Goal: Information Seeking & Learning: Learn about a topic

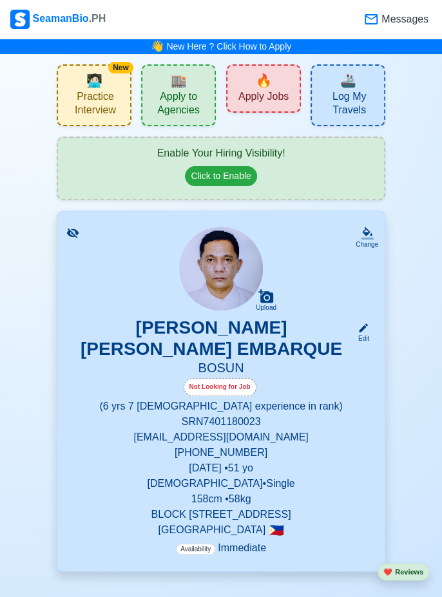
click at [269, 88] on span "🔥" at bounding box center [264, 80] width 16 height 19
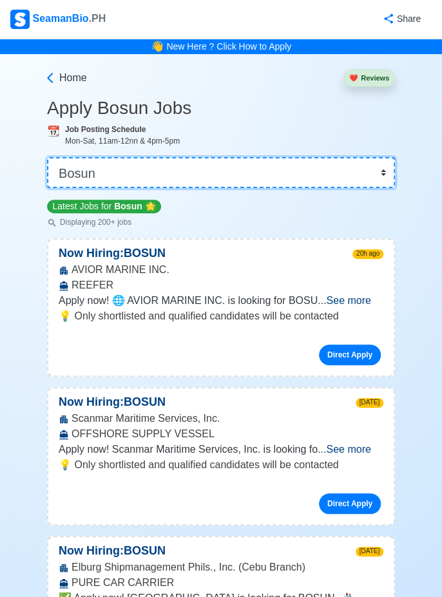
click at [380, 171] on select "👉 Select Rank or Position Master Chief Officer 2nd Officer 3rd Officer Junior O…" at bounding box center [221, 172] width 348 height 31
select select "[PERSON_NAME]"
click at [47, 157] on select "👉 Select Rank or Position Master Chief Officer 2nd Officer 3rd Officer Junior O…" at bounding box center [221, 172] width 348 height 31
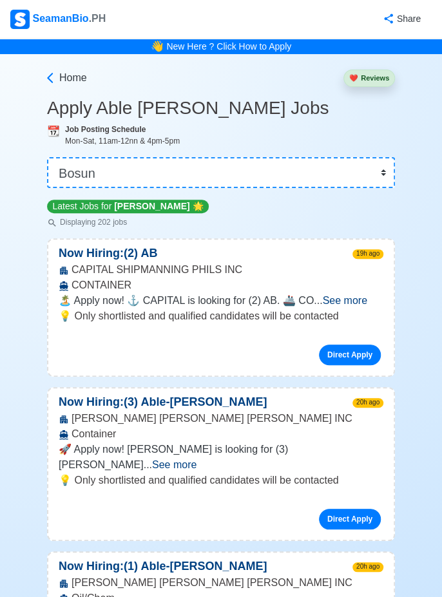
click at [360, 300] on span "See more" at bounding box center [344, 300] width 44 height 11
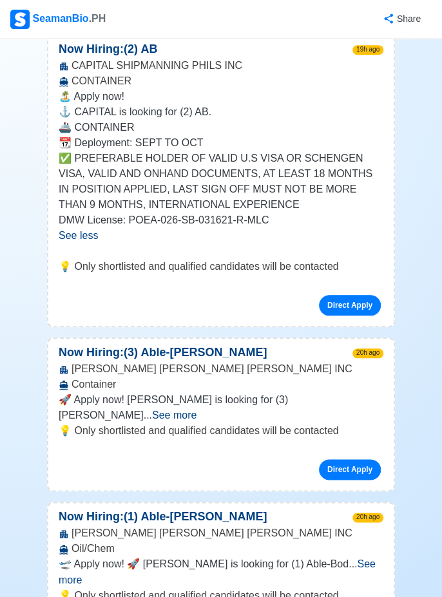
scroll to position [189, 0]
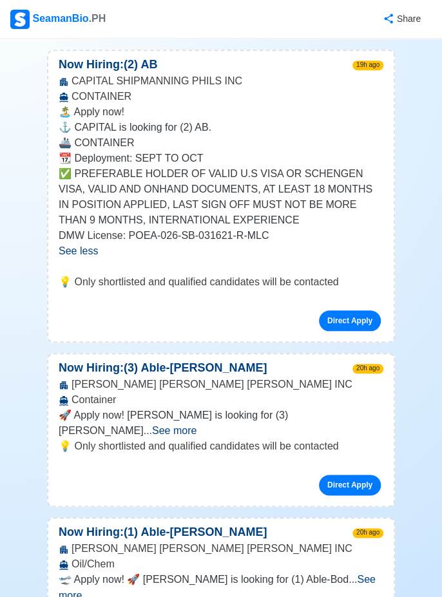
click at [197, 425] on span "See more" at bounding box center [174, 430] width 44 height 11
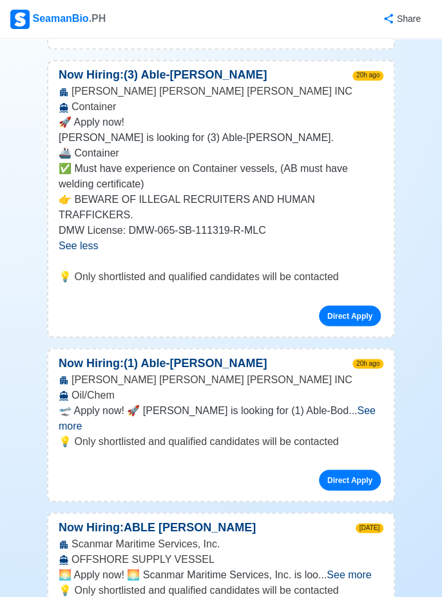
scroll to position [484, 0]
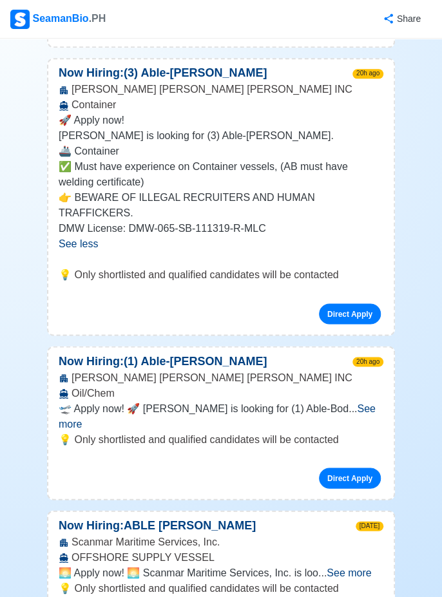
click at [370, 403] on span "See more" at bounding box center [217, 416] width 317 height 26
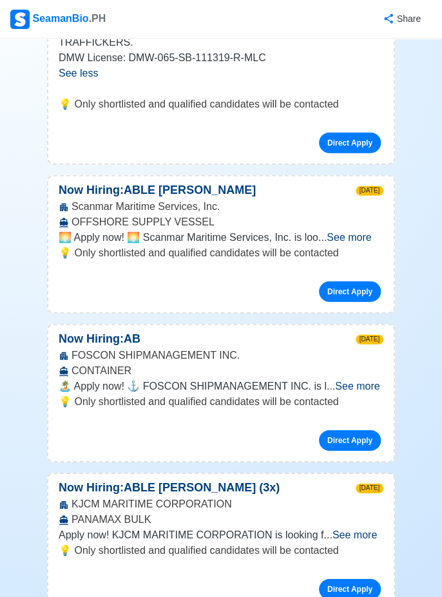
scroll to position [938, 0]
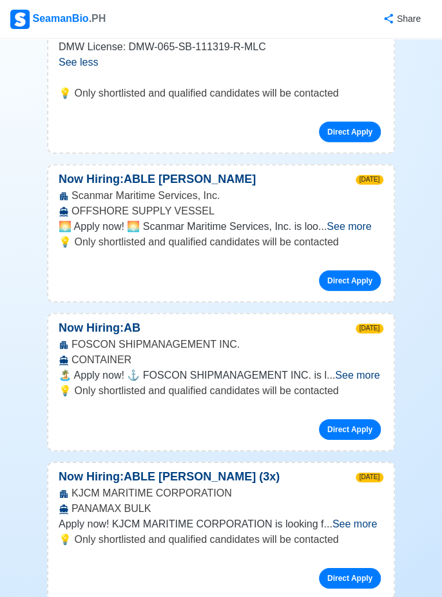
click at [372, 519] on span "See more" at bounding box center [355, 524] width 44 height 11
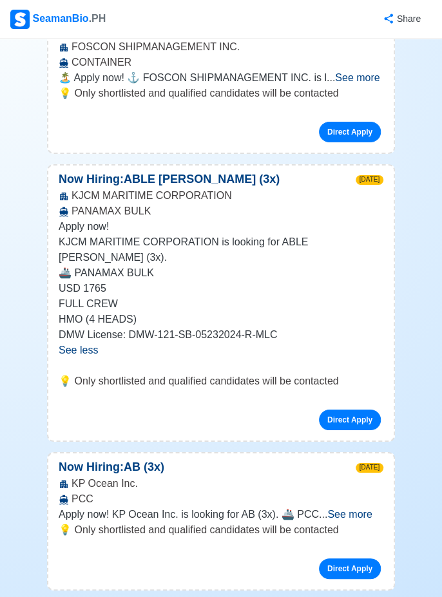
scroll to position [1243, 0]
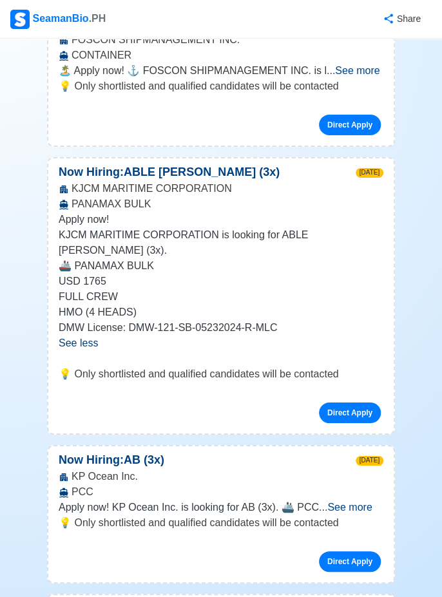
click at [365, 502] on span "See more" at bounding box center [349, 507] width 44 height 11
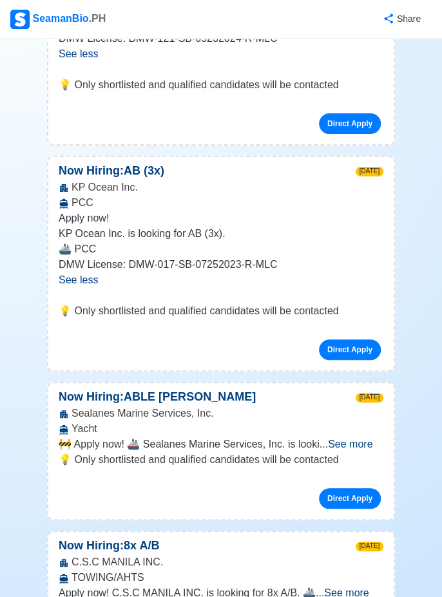
scroll to position [1537, 0]
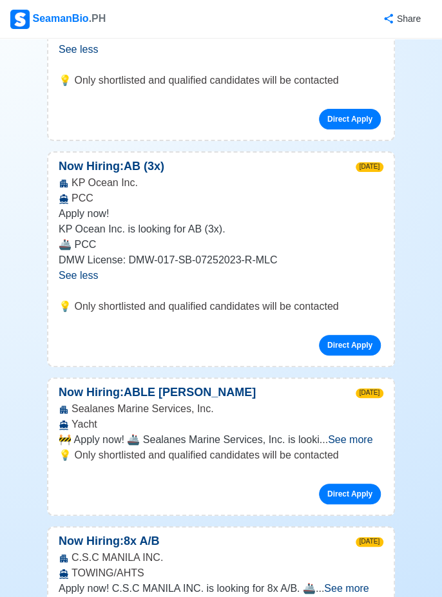
click at [363, 434] on span "See more" at bounding box center [350, 439] width 44 height 11
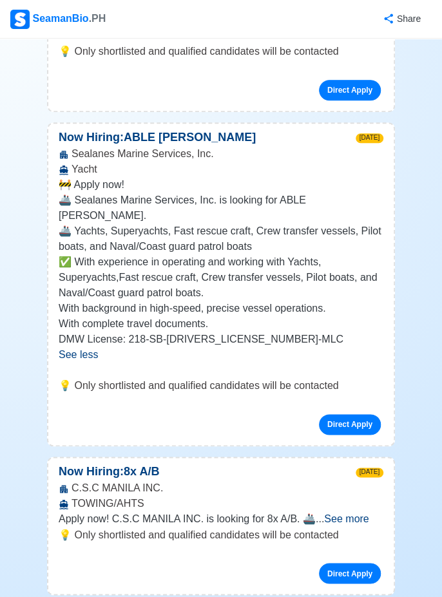
scroll to position [1794, 0]
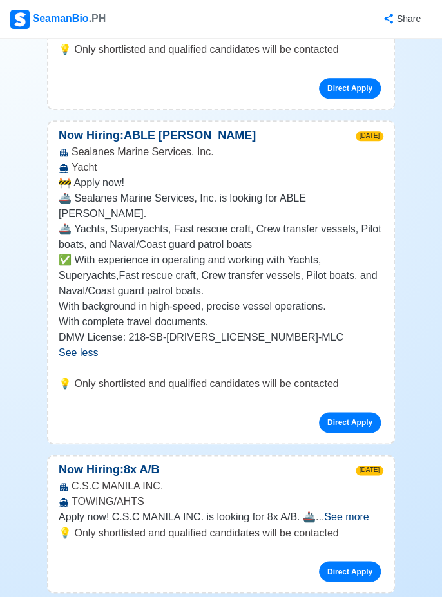
click at [363, 512] on span "See more" at bounding box center [346, 517] width 44 height 11
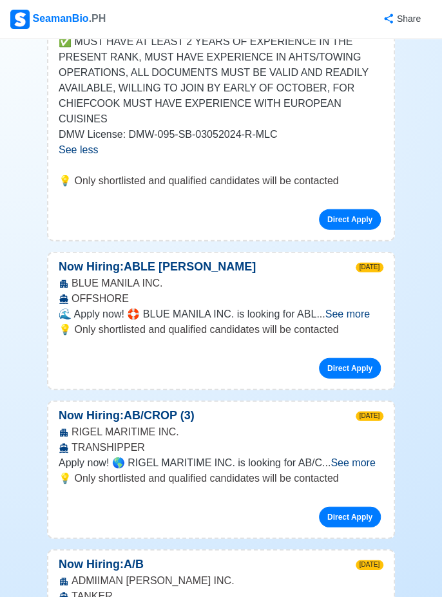
scroll to position [2339, 0]
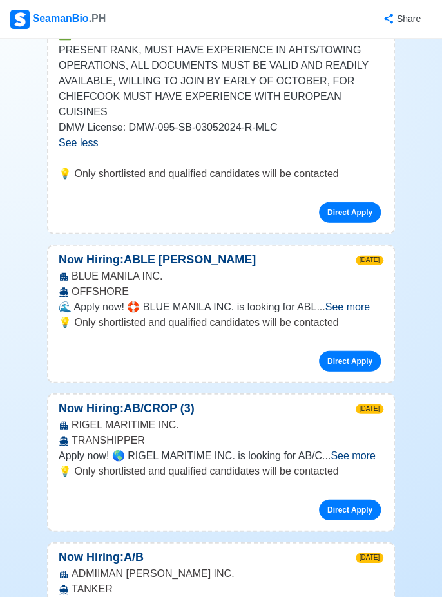
click at [360, 450] on span "See more" at bounding box center [353, 455] width 44 height 11
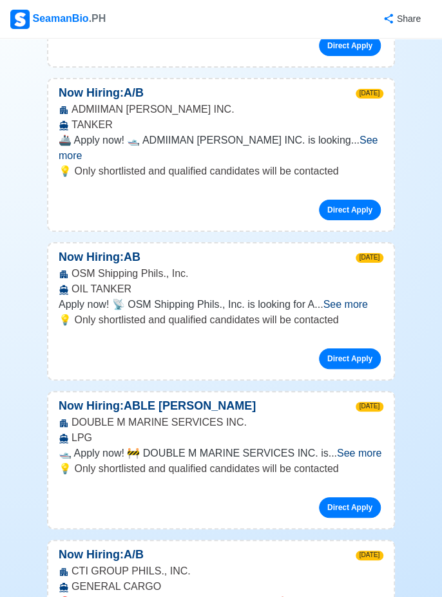
scroll to position [2928, 0]
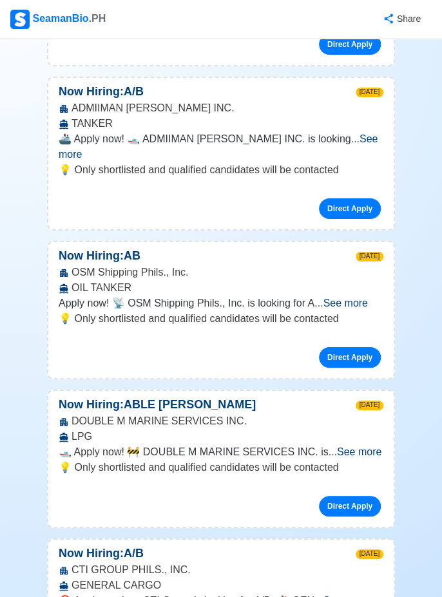
click at [364, 595] on span "See more" at bounding box center [345, 600] width 44 height 11
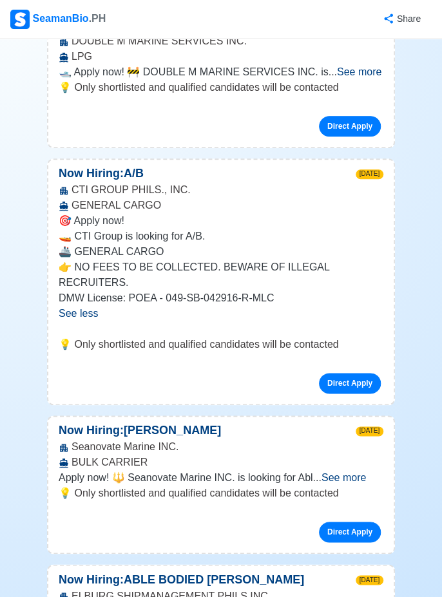
scroll to position [3313, 0]
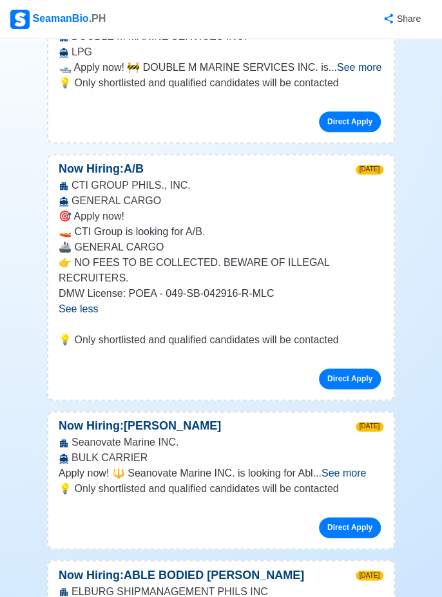
click at [364, 468] on span "See more" at bounding box center [344, 473] width 44 height 11
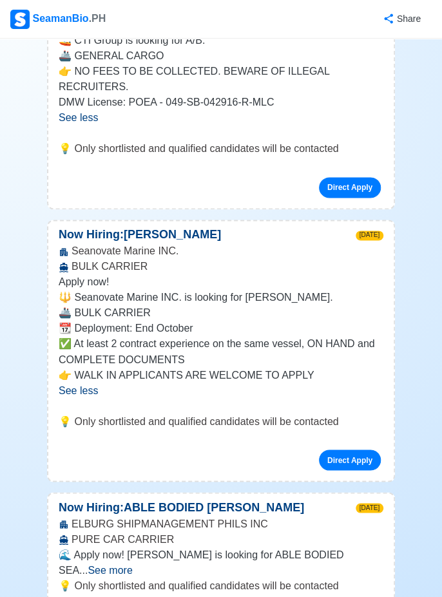
scroll to position [3505, 0]
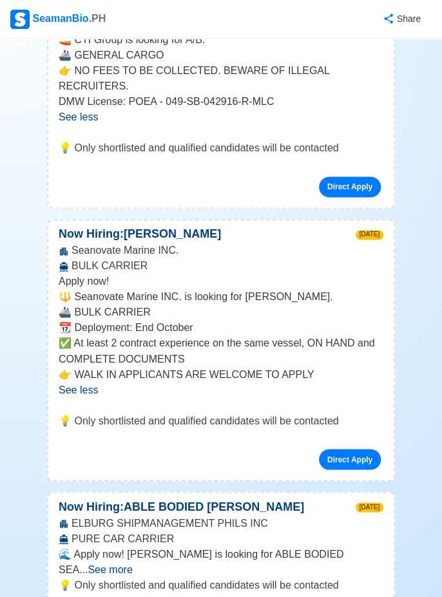
click at [132, 564] on span "See more" at bounding box center [110, 569] width 44 height 11
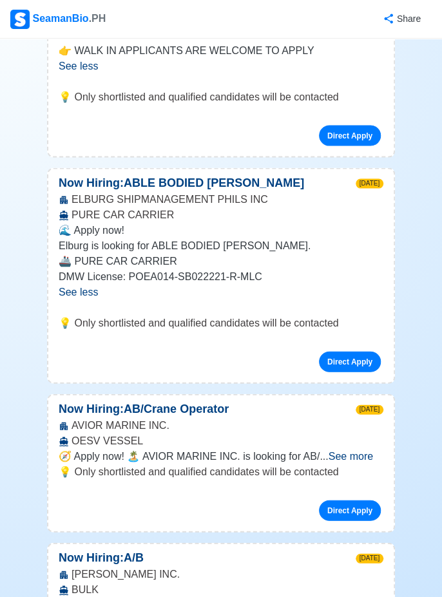
scroll to position [3841, 0]
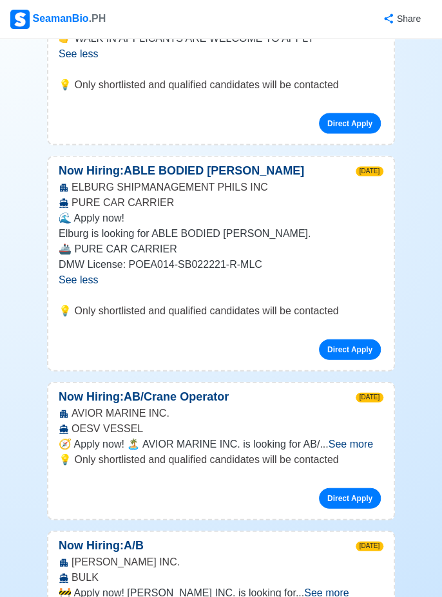
click at [349, 587] on span "See more" at bounding box center [326, 592] width 44 height 11
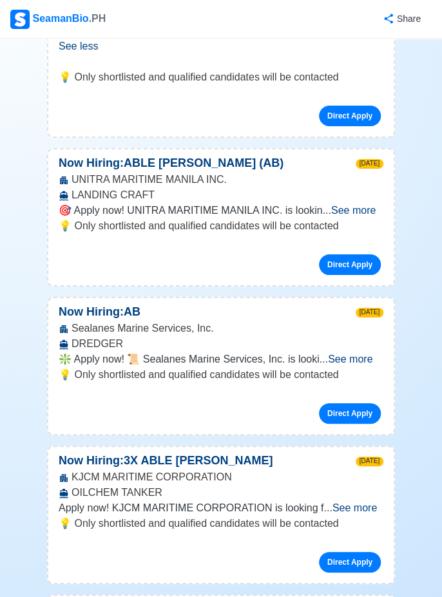
scroll to position [4517, 0]
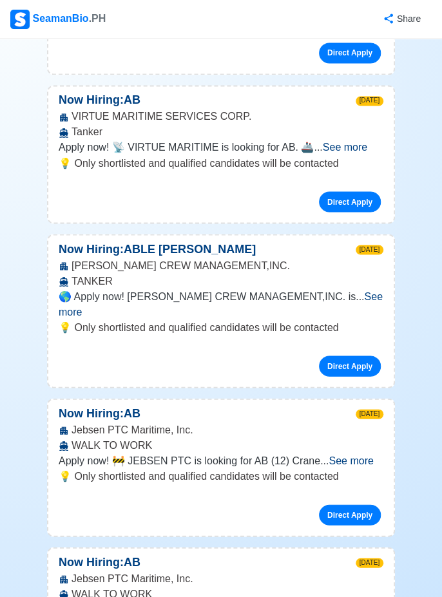
scroll to position [5253, 0]
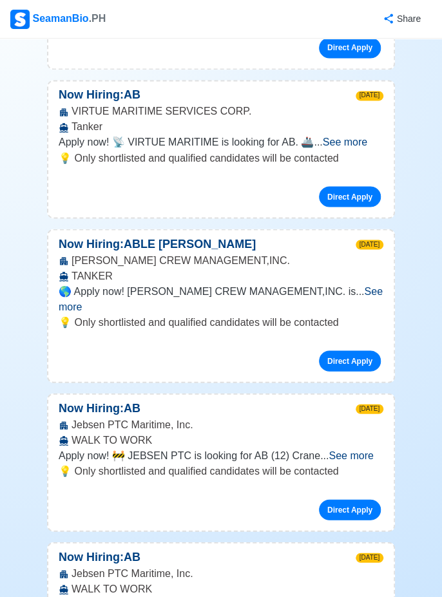
click at [373, 450] on span "See more" at bounding box center [351, 455] width 44 height 11
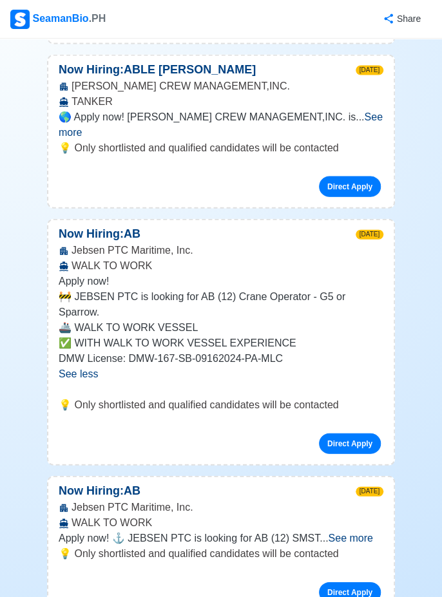
scroll to position [5430, 0]
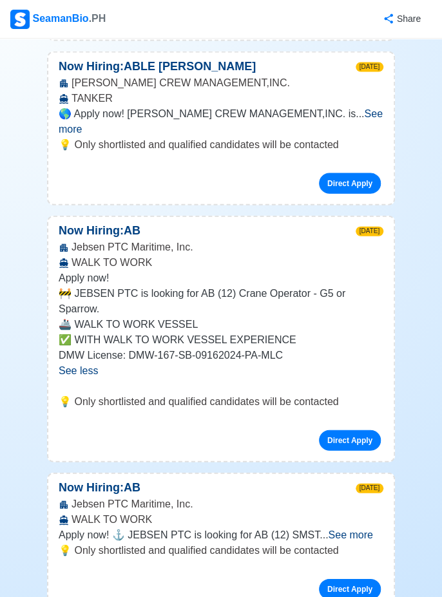
click at [356, 530] on span "See more" at bounding box center [350, 535] width 44 height 11
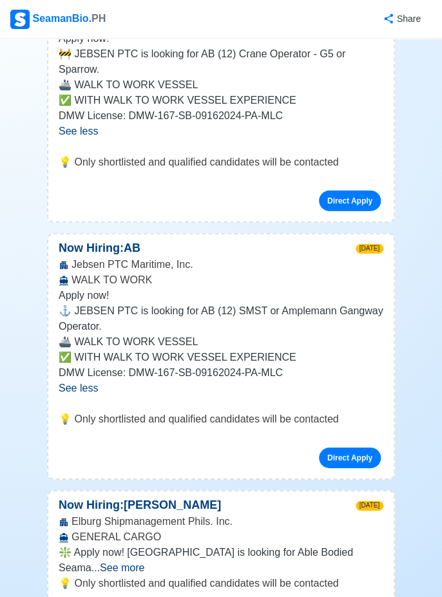
scroll to position [5671, 0]
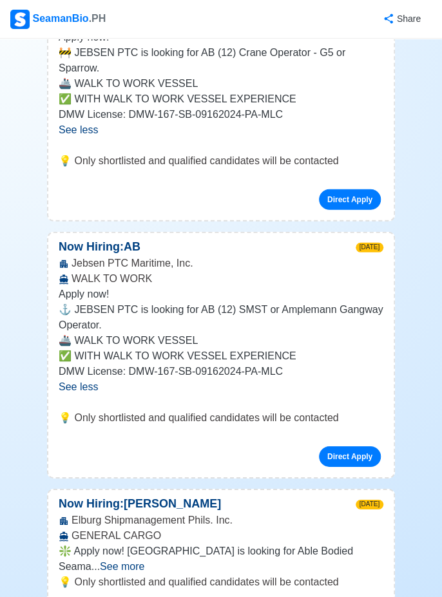
click at [144, 561] on span "See more" at bounding box center [122, 566] width 44 height 11
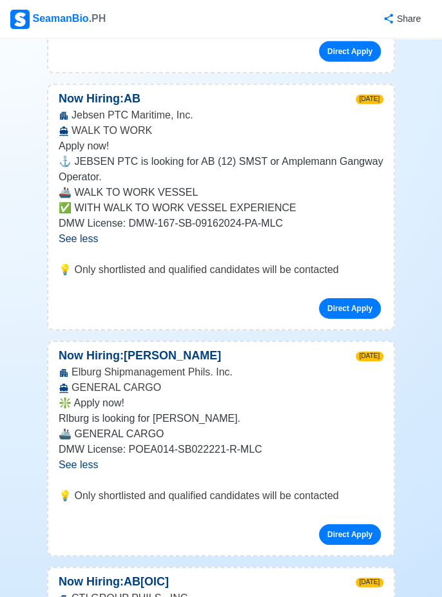
scroll to position [5813, 0]
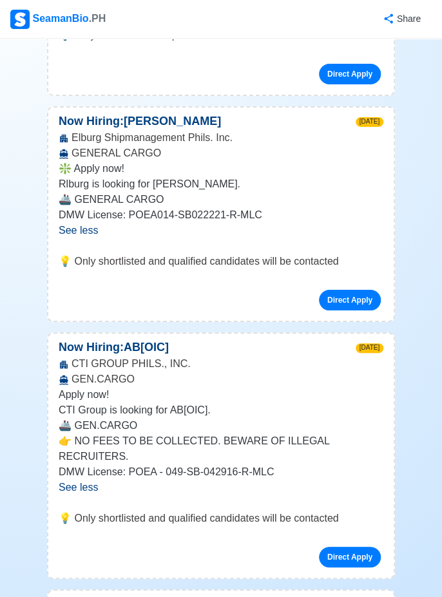
scroll to position [6069, 0]
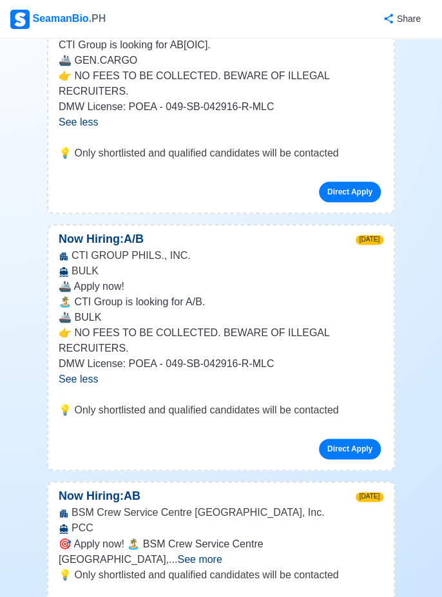
scroll to position [6420, 0]
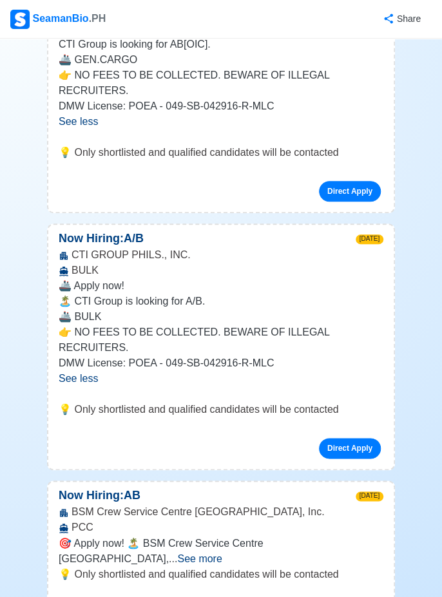
click at [222, 553] on span "See more" at bounding box center [199, 558] width 44 height 11
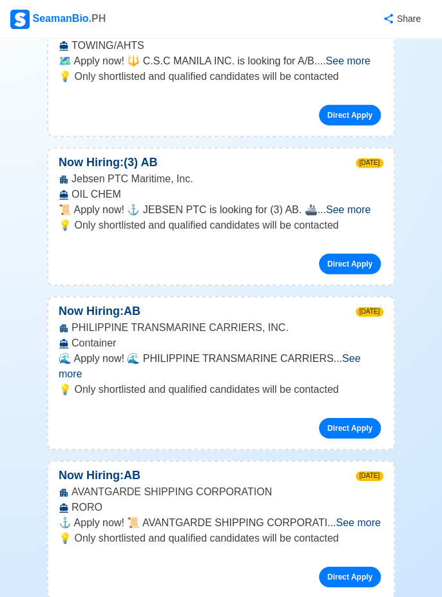
scroll to position [7228, 0]
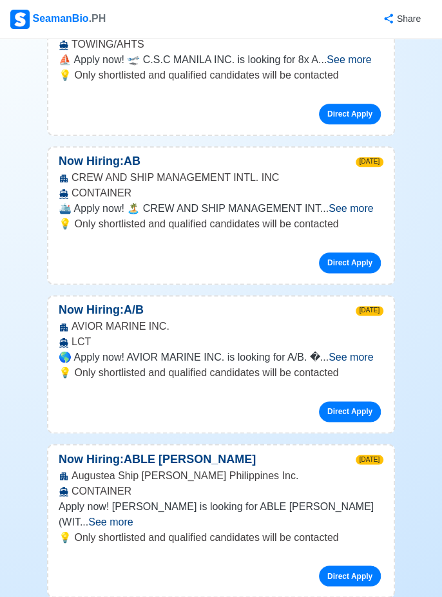
scroll to position [8069, 0]
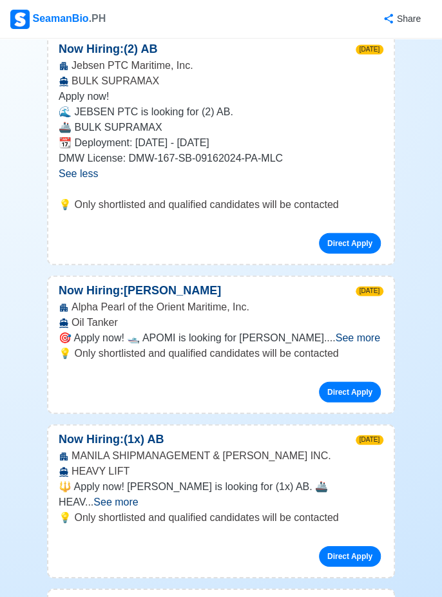
scroll to position [8642, 0]
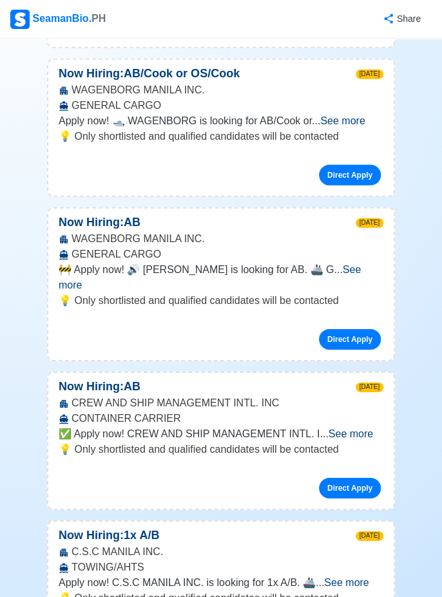
scroll to position [10361, 0]
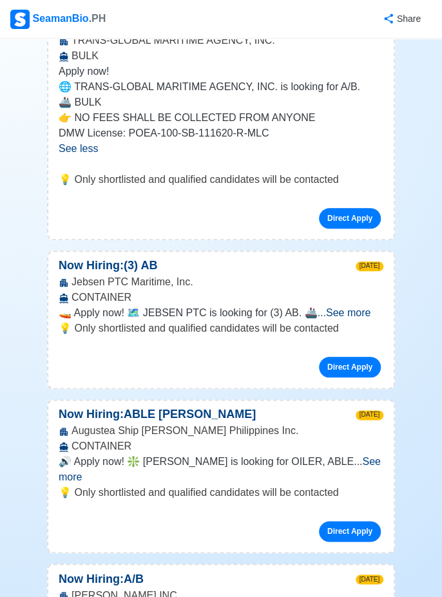
scroll to position [11022, 0]
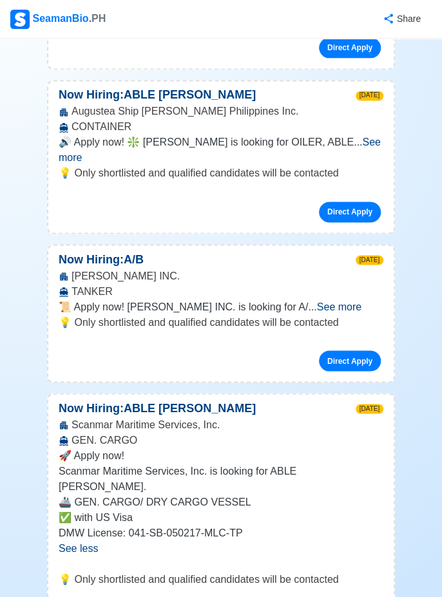
scroll to position [11342, 0]
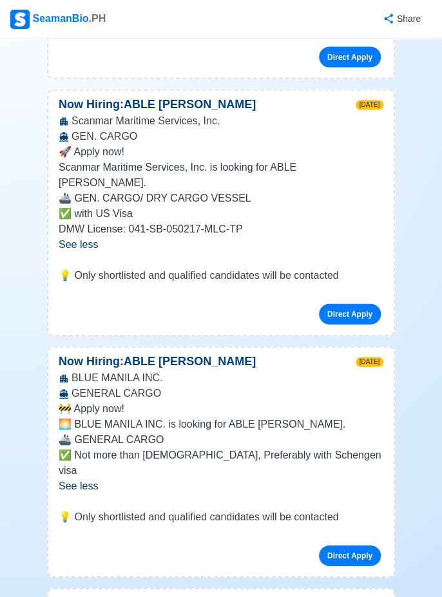
scroll to position [11647, 0]
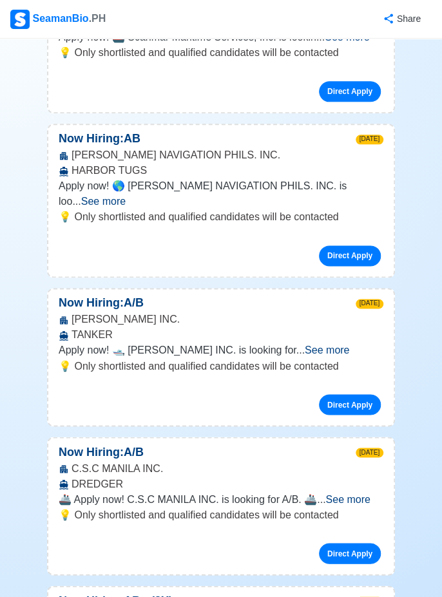
scroll to position [12783, 0]
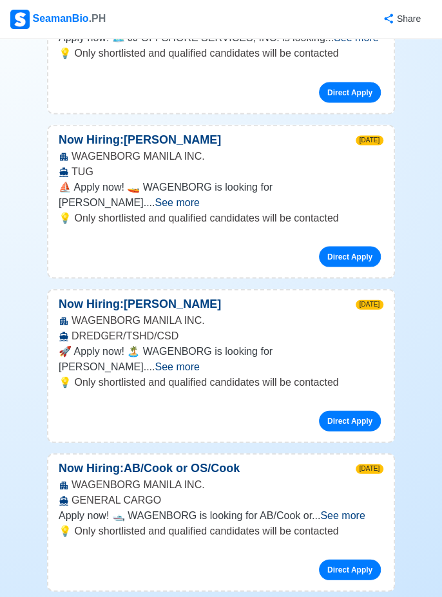
scroll to position [9968, 0]
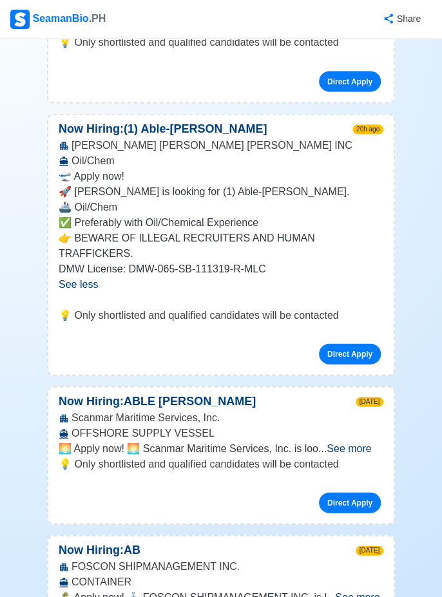
scroll to position [0, 0]
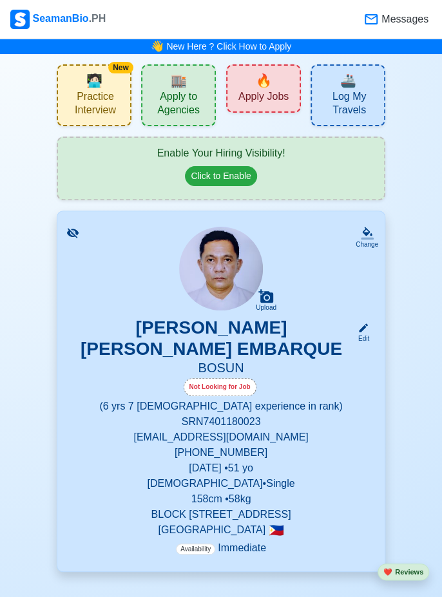
click at [270, 80] on span "🔥" at bounding box center [264, 80] width 16 height 19
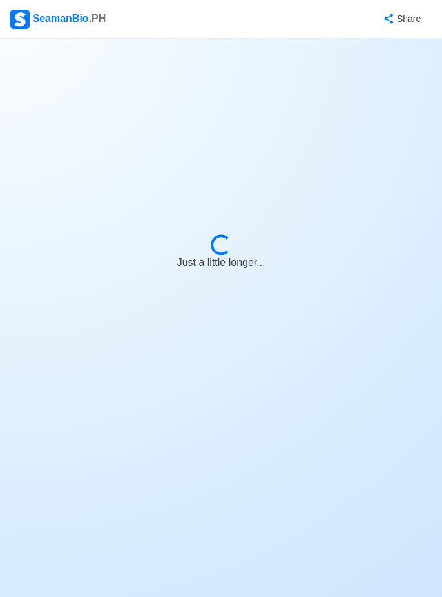
select select "Bosun"
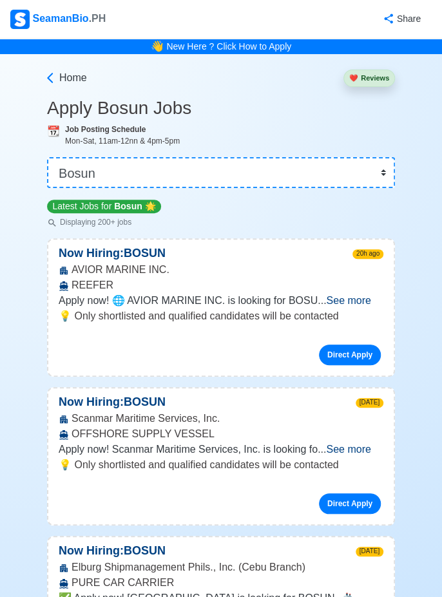
click at [358, 298] on span "See more" at bounding box center [348, 300] width 44 height 11
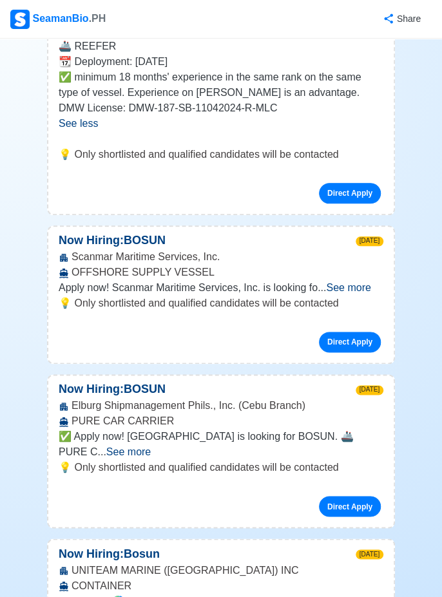
scroll to position [286, 0]
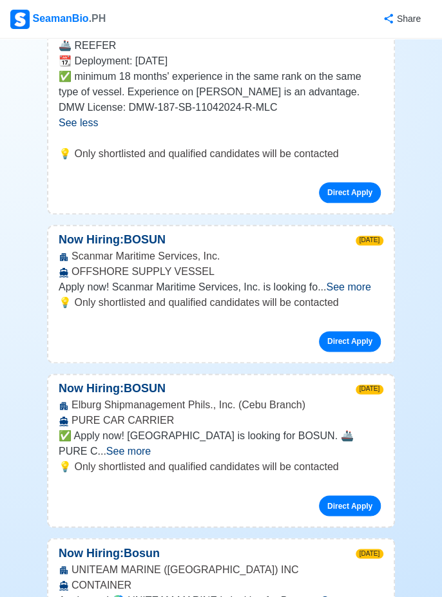
click at [151, 446] on span "See more" at bounding box center [128, 451] width 44 height 11
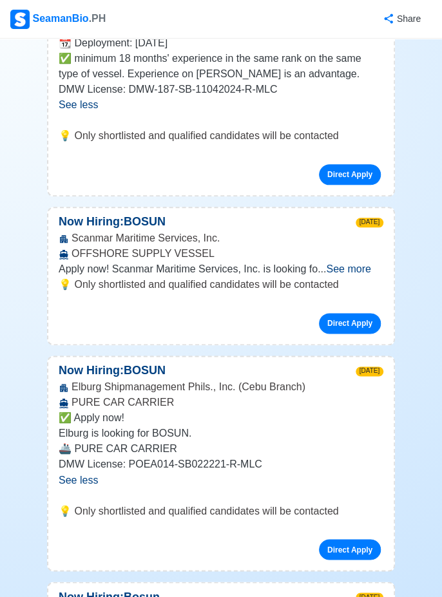
scroll to position [309, 0]
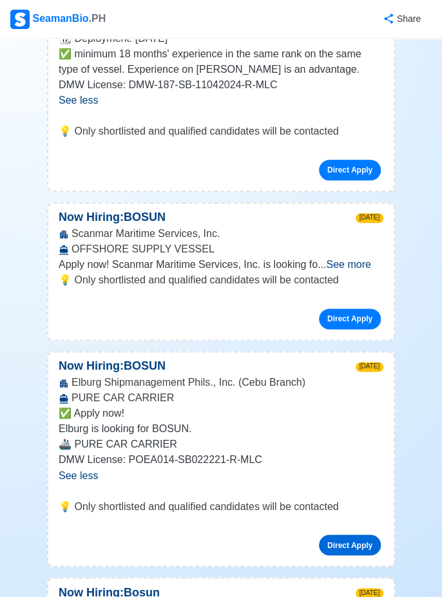
click at [360, 537] on link "Direct Apply" at bounding box center [350, 545] width 62 height 21
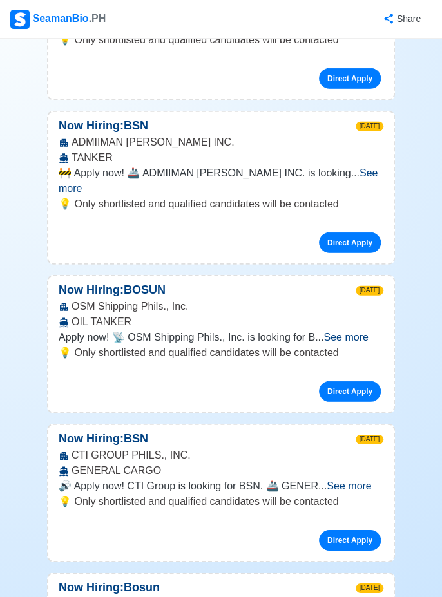
scroll to position [928, 0]
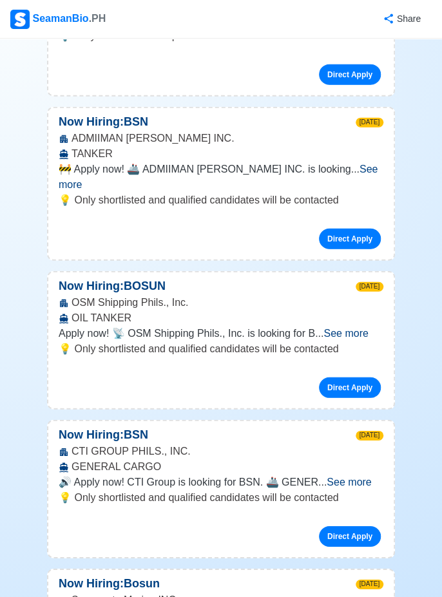
click at [351, 477] on span "See more" at bounding box center [349, 482] width 44 height 11
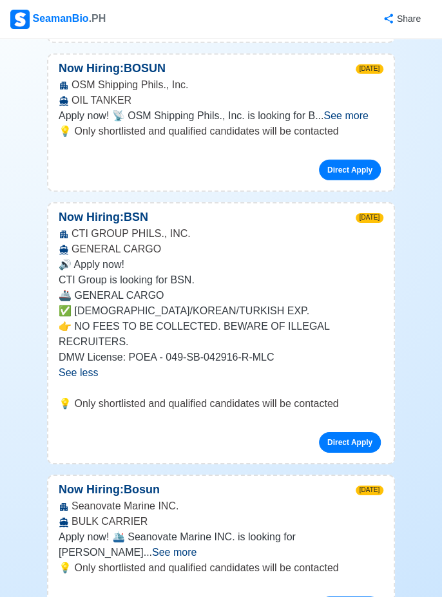
scroll to position [1148, 0]
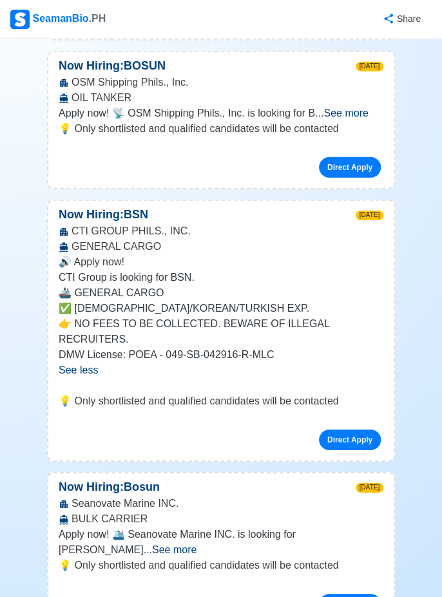
click at [197, 545] on span "See more" at bounding box center [174, 550] width 44 height 11
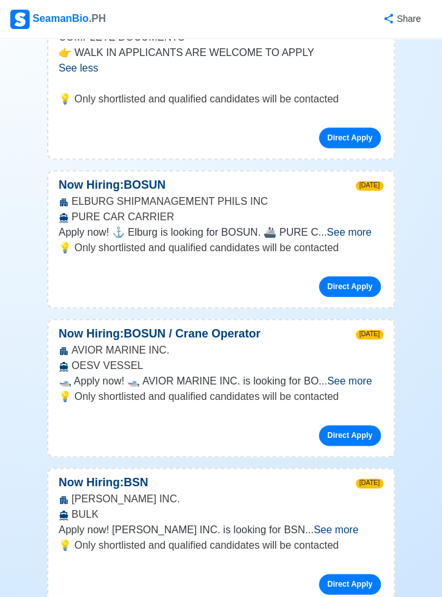
scroll to position [1726, 0]
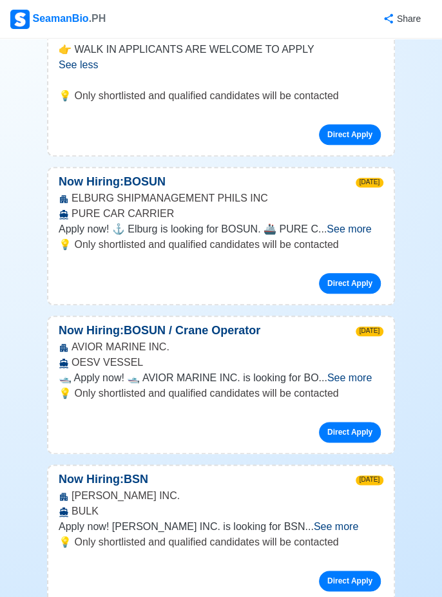
click at [358, 521] on span "See more" at bounding box center [336, 526] width 44 height 11
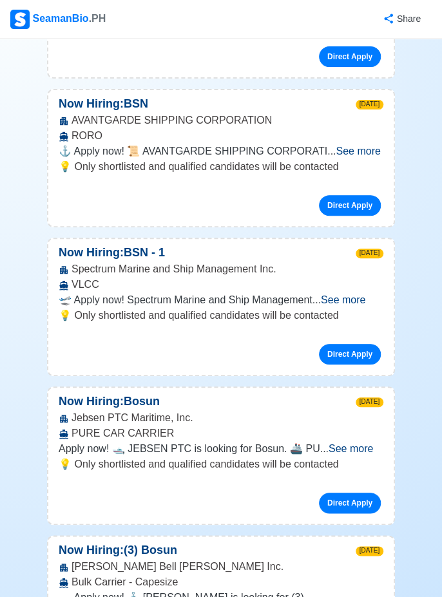
scroll to position [3167, 0]
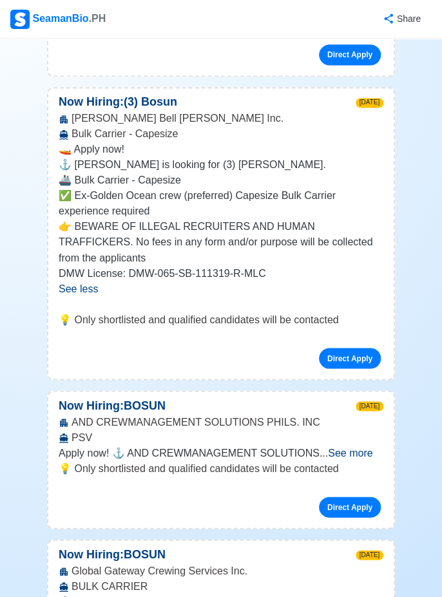
scroll to position [3616, 0]
